Goal: Information Seeking & Learning: Learn about a topic

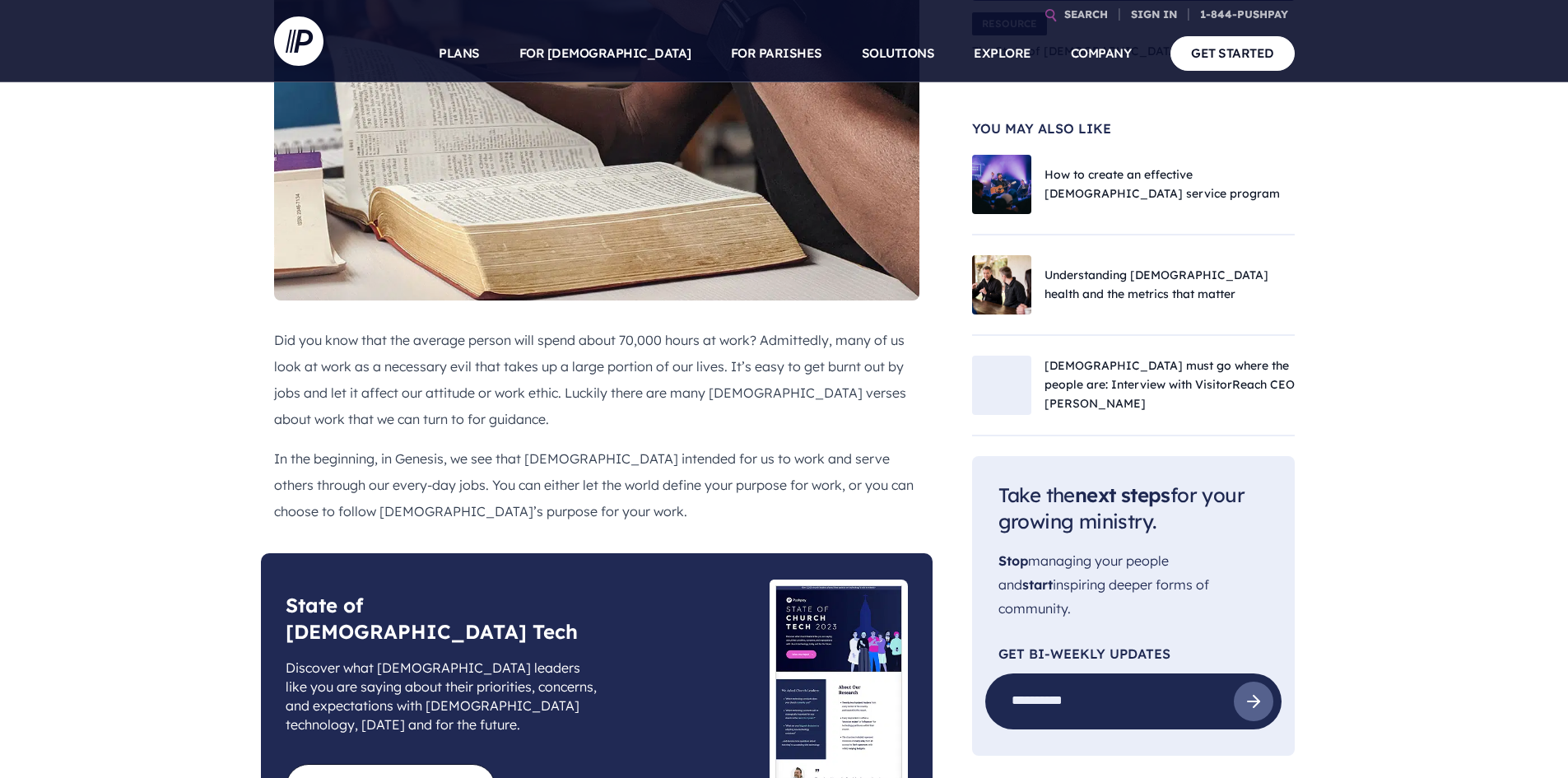
scroll to position [577, 0]
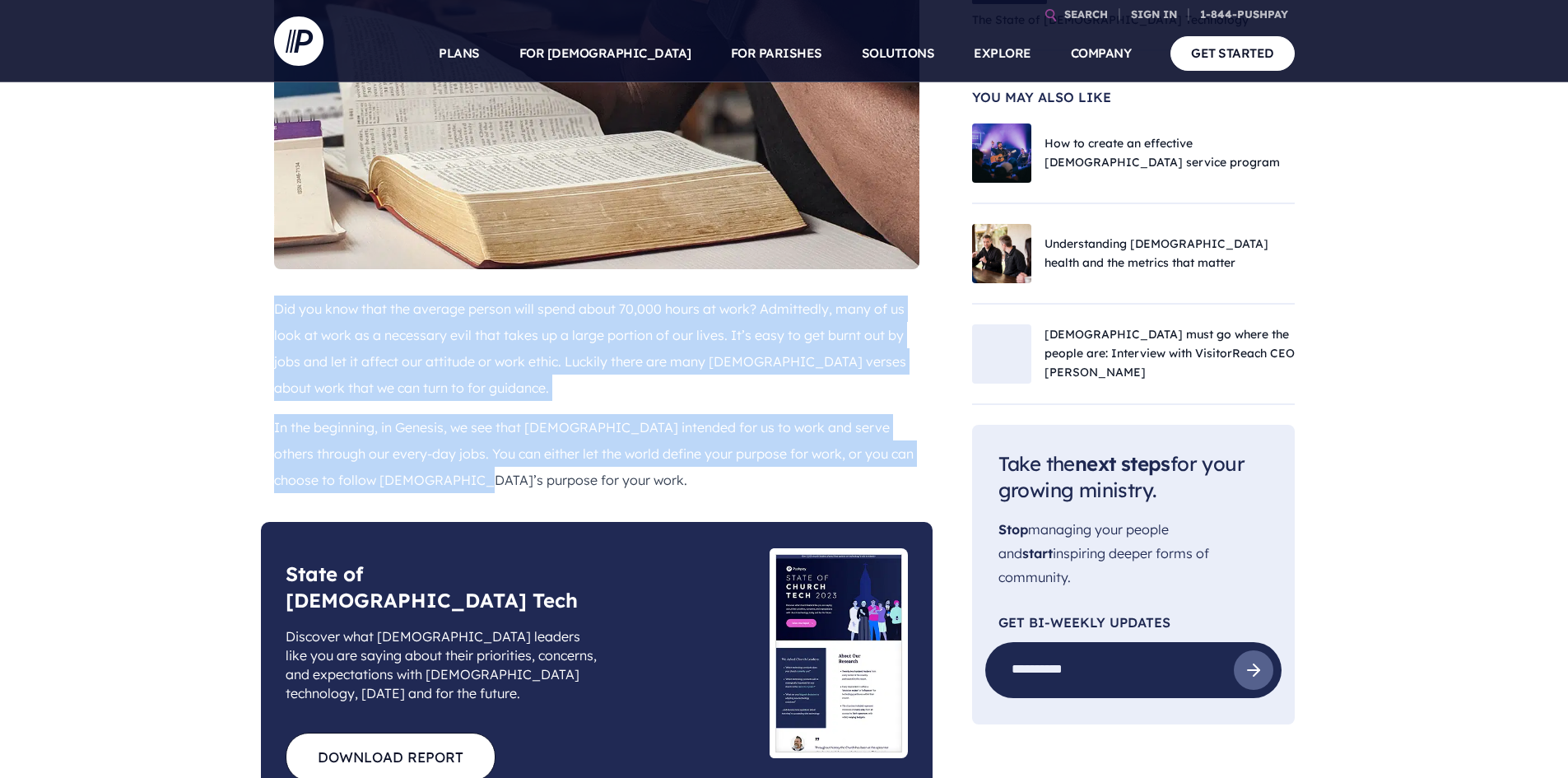
drag, startPoint x: 276, startPoint y: 262, endPoint x: 904, endPoint y: 428, distance: 649.6
click at [904, 428] on div "Did you know that the average person will spend about 70,000 hours at work? Adm…" at bounding box center [597, 395] width 646 height 197
copy div "Did you know that the average person will spend about 70,000 hours at work? Adm…"
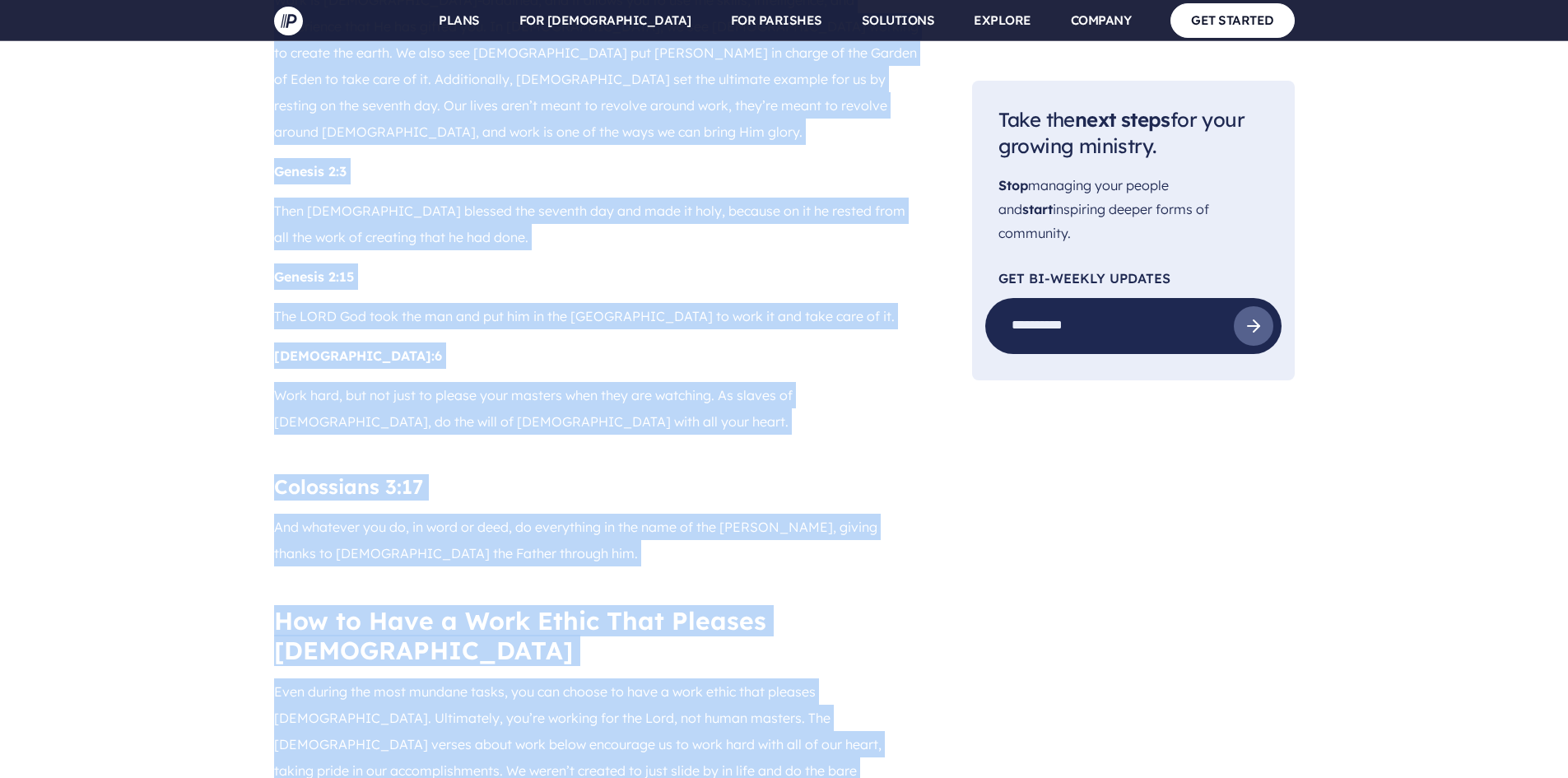
scroll to position [1800, 0]
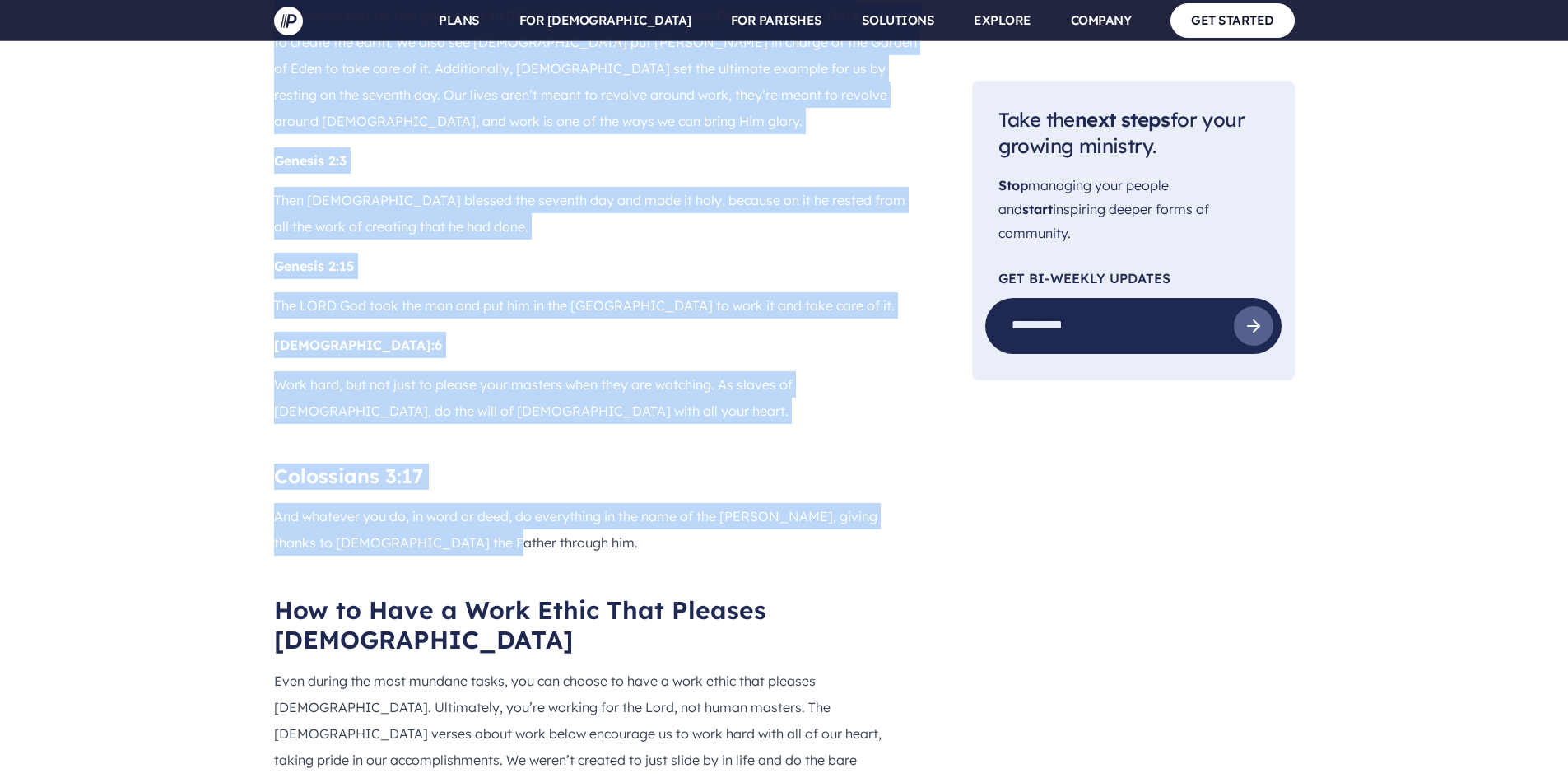
drag, startPoint x: 276, startPoint y: 337, endPoint x: 817, endPoint y: 418, distance: 547.0
copy div "Lor’i Dolorsi ame Con Adip Elit se Doe-temporin, utl et dolore mag al eni adm v…"
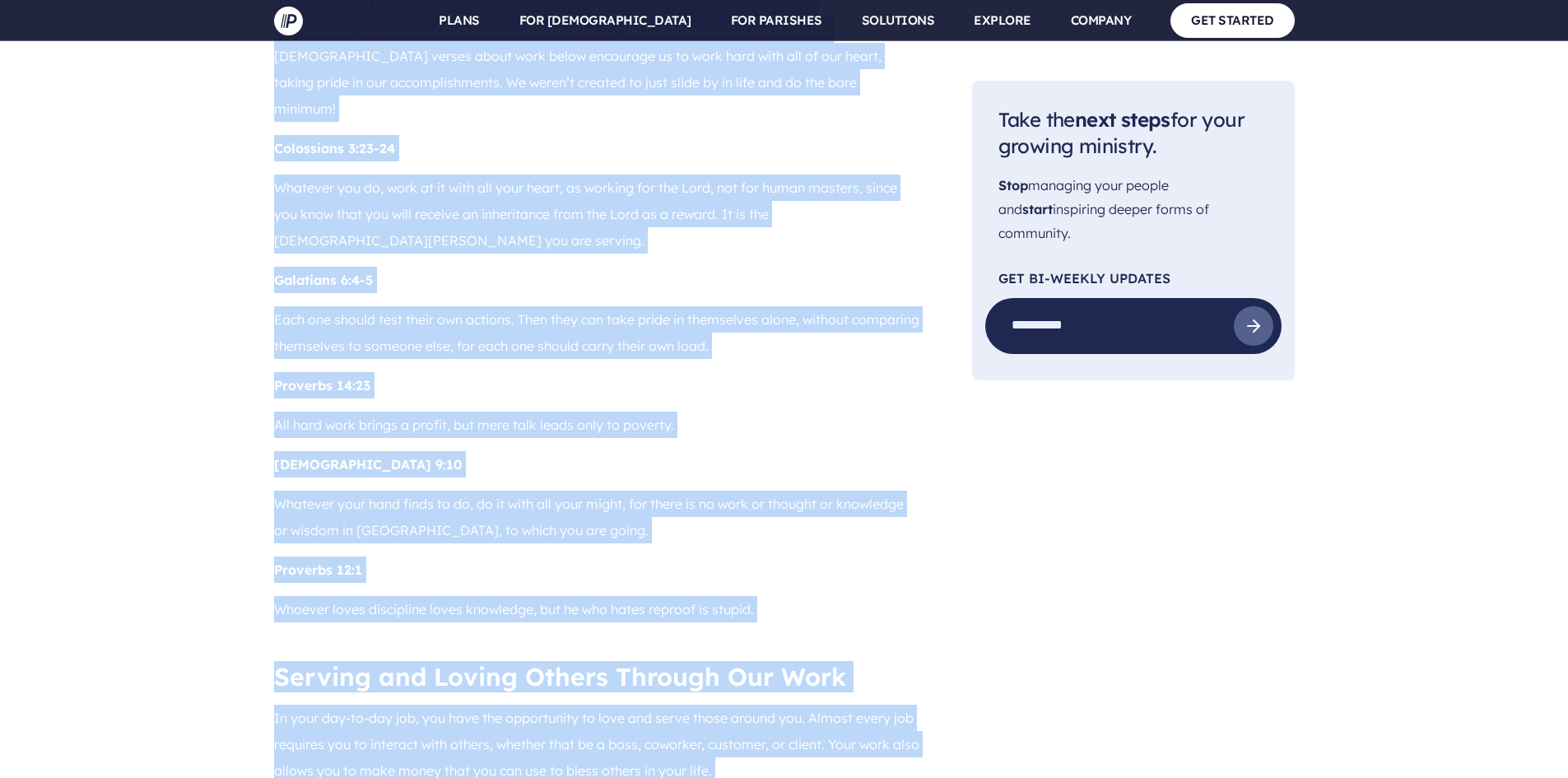
scroll to position [2574, 0]
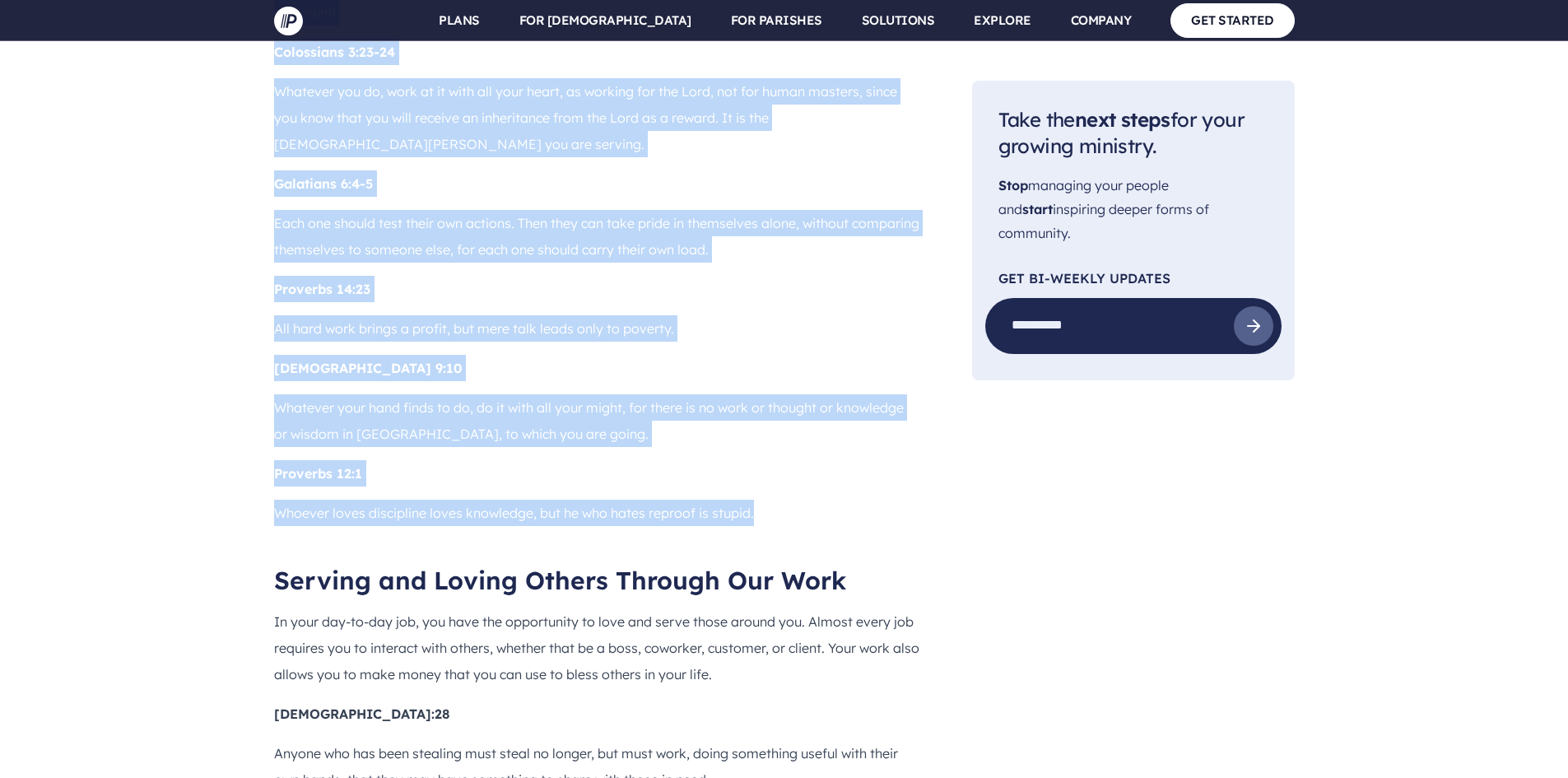
drag, startPoint x: 266, startPoint y: 249, endPoint x: 790, endPoint y: 351, distance: 533.8
copy div "Lor ip Dolo s Amet Conse Adip Elitsed Doe Temp incidi utl etdo magnaal enima, m…"
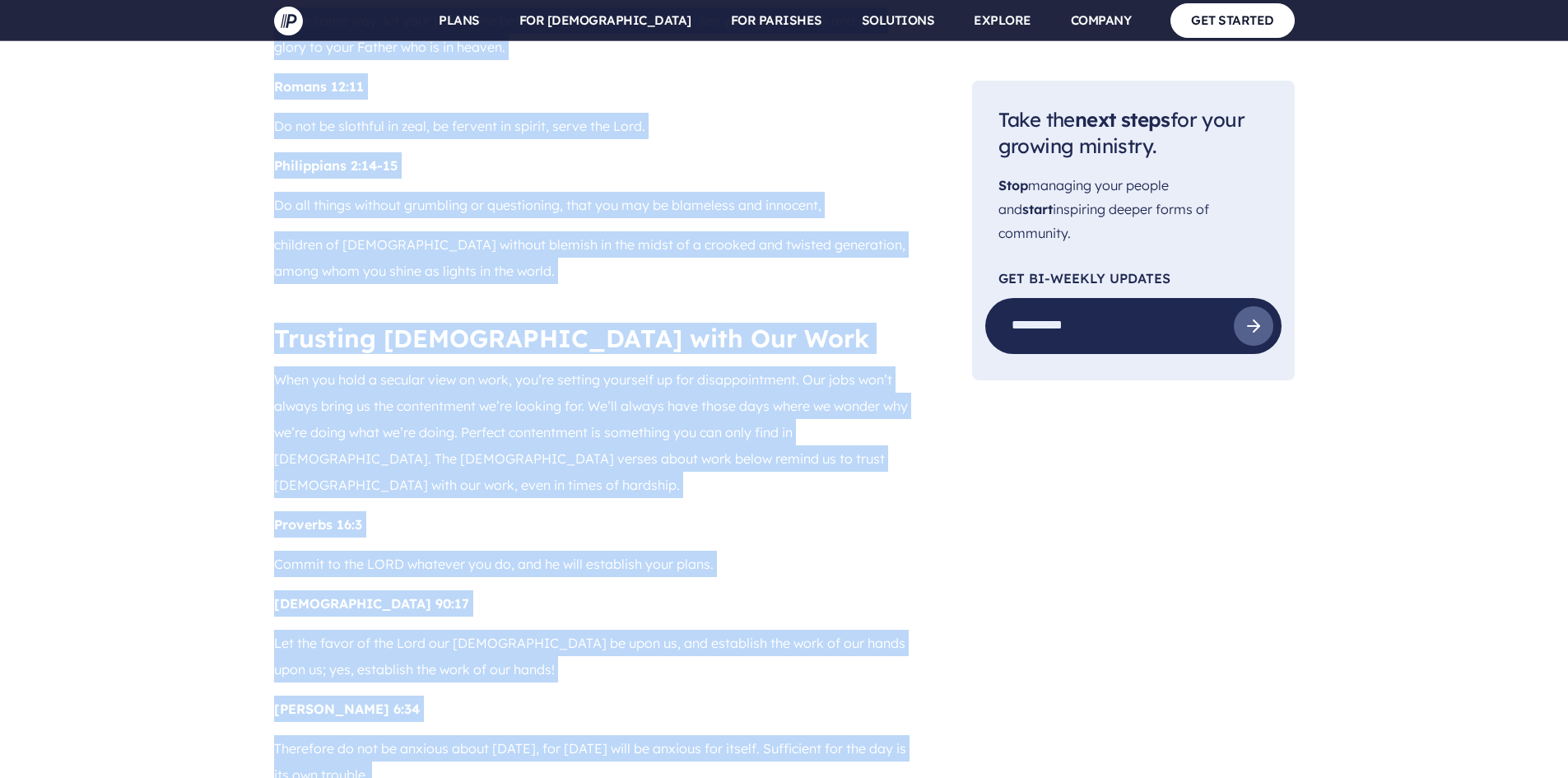
scroll to position [3967, 0]
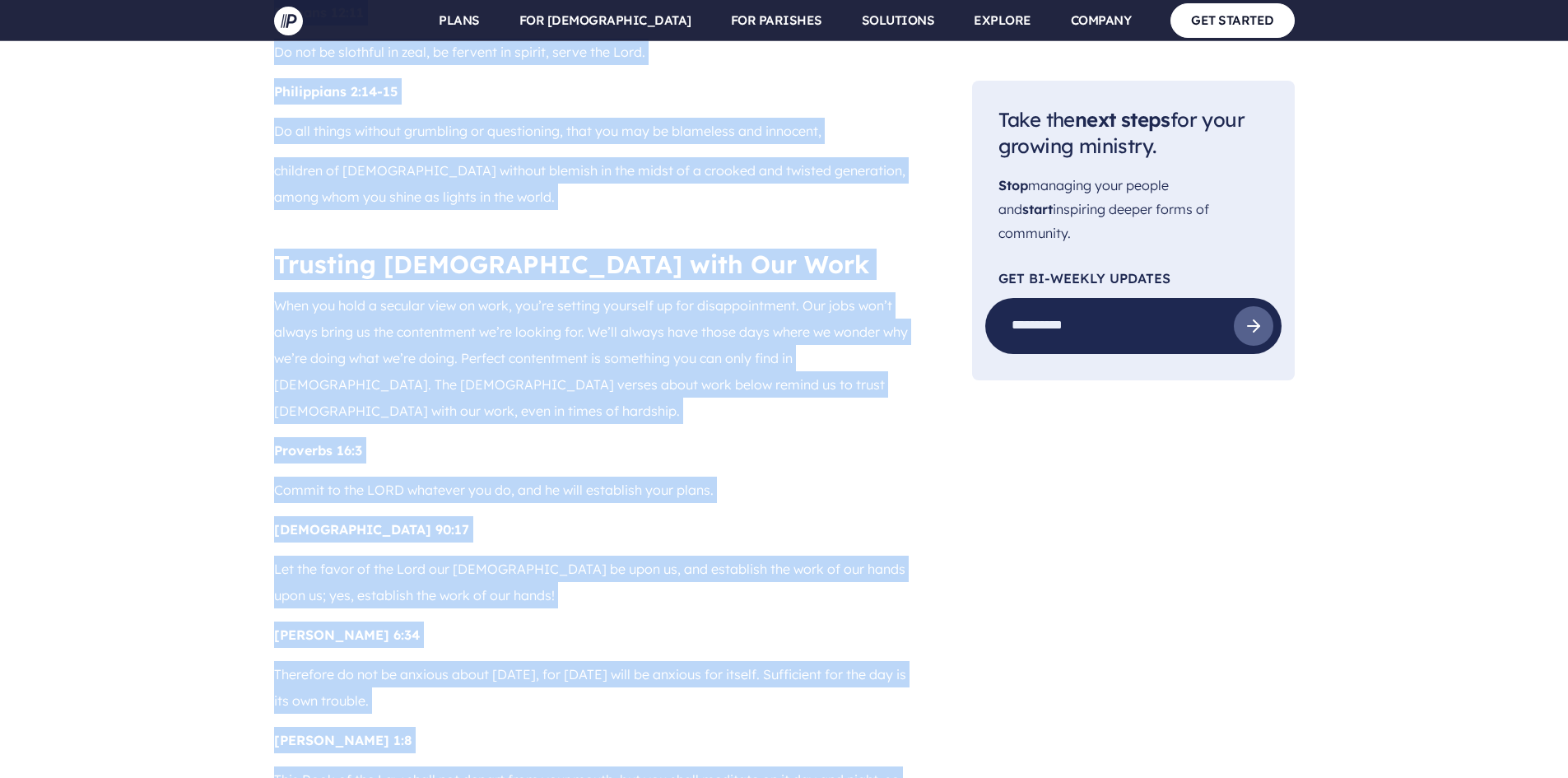
drag, startPoint x: 277, startPoint y: 401, endPoint x: 942, endPoint y: 667, distance: 716.2
copy div "Loremip dol Sitame Consec Adipisc Eli Sedd Ei temp inc-ut-lab etd, mag aliq eni…"
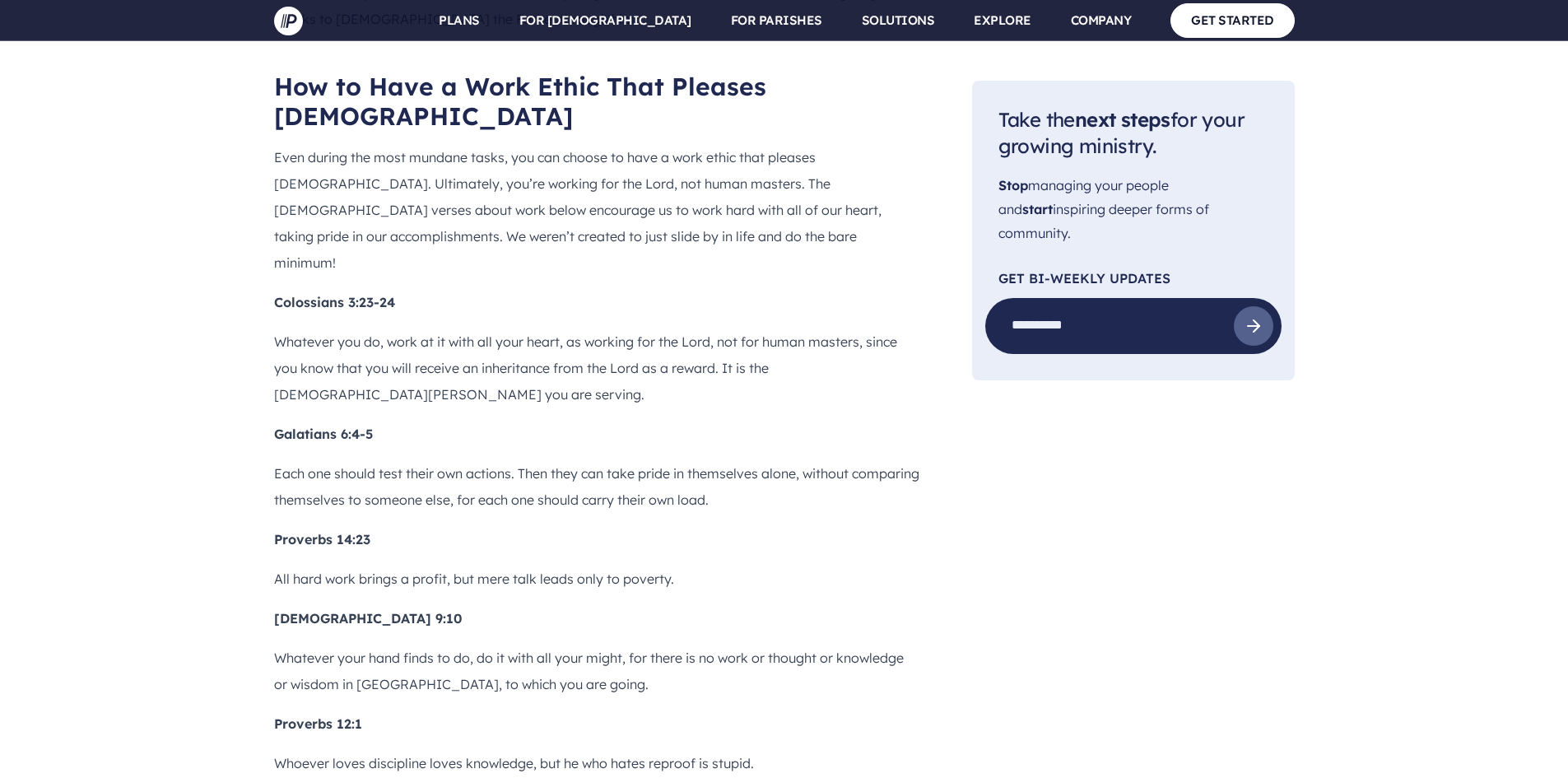
scroll to position [2238, 0]
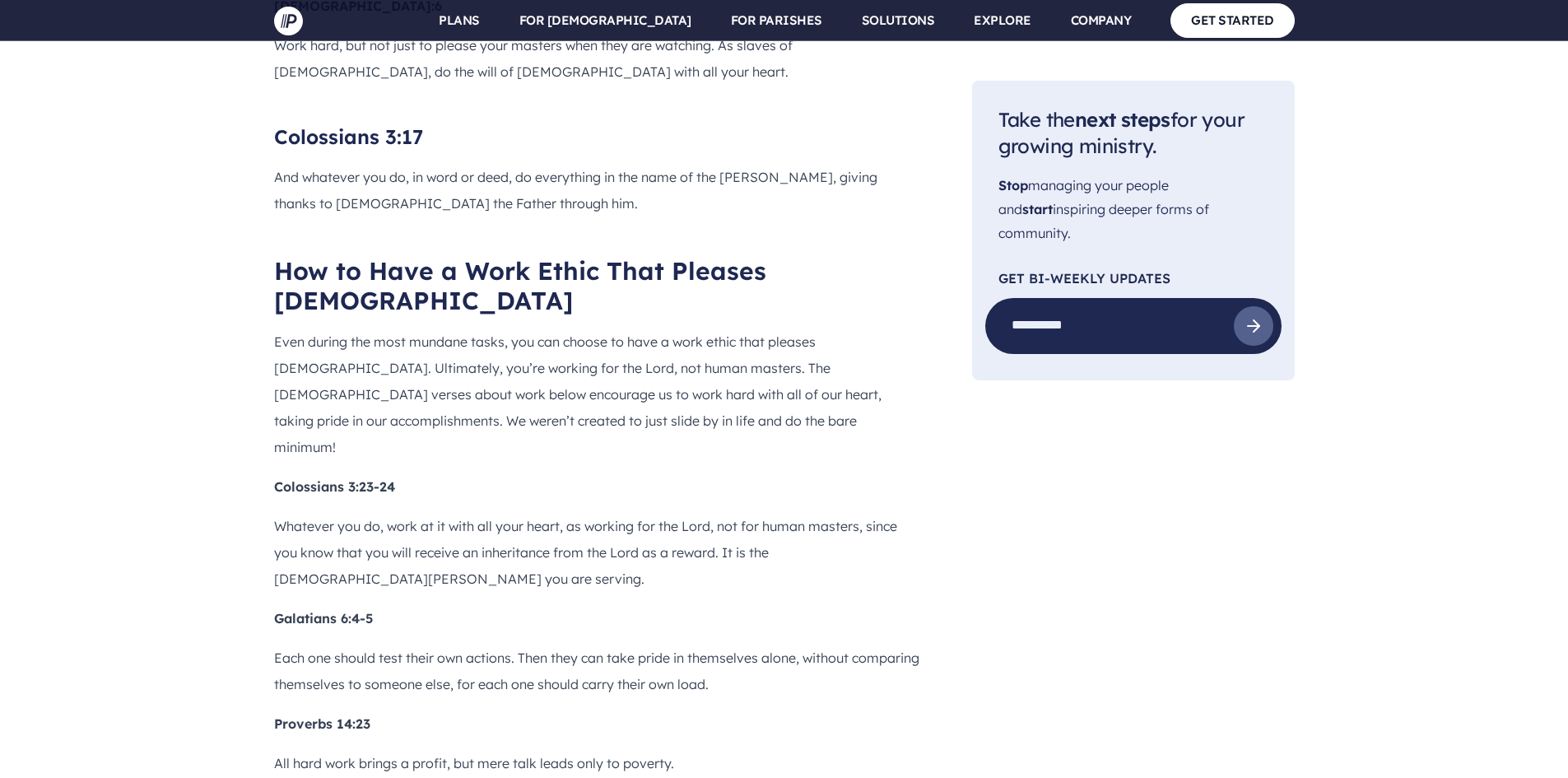
scroll to position [2140, 0]
